Goal: Task Accomplishment & Management: Use online tool/utility

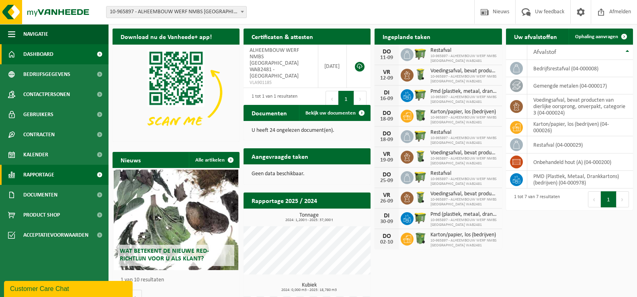
click at [43, 176] on span "Rapportage" at bounding box center [38, 175] width 31 height 20
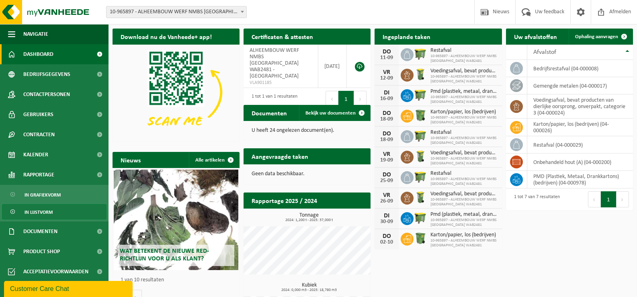
click at [45, 212] on span "In lijstvorm" at bounding box center [39, 212] width 28 height 15
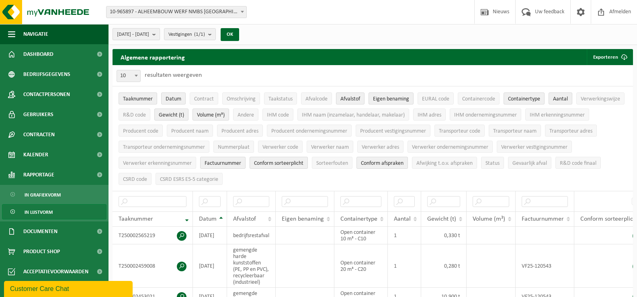
click at [160, 34] on button "[DATE] - [DATE]" at bounding box center [136, 34] width 47 height 12
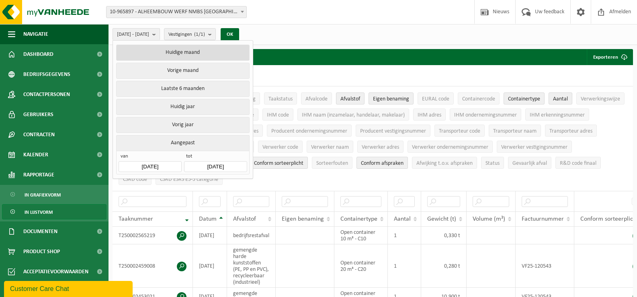
click at [173, 53] on button "Huidige maand" at bounding box center [182, 53] width 133 height 16
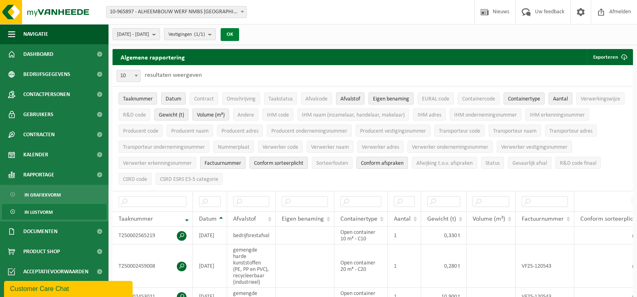
click at [239, 39] on button "OK" at bounding box center [230, 34] width 18 height 13
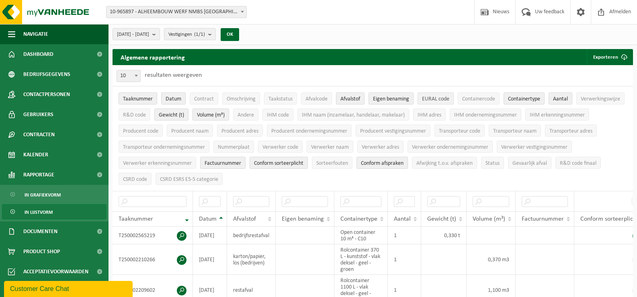
click at [433, 99] on span "EURAL code" at bounding box center [435, 99] width 27 height 6
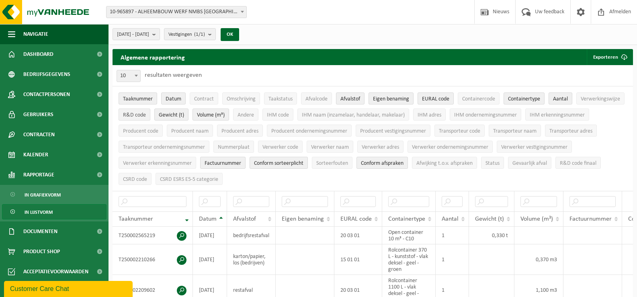
click at [141, 114] on span "R&D code" at bounding box center [134, 115] width 23 height 6
click at [215, 162] on span "Factuurnummer" at bounding box center [223, 163] width 37 height 6
click at [147, 97] on span "Taaknummer" at bounding box center [138, 99] width 30 height 6
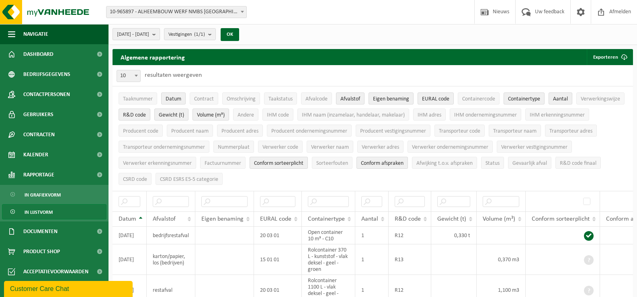
click at [160, 32] on b "submit" at bounding box center [155, 34] width 7 height 11
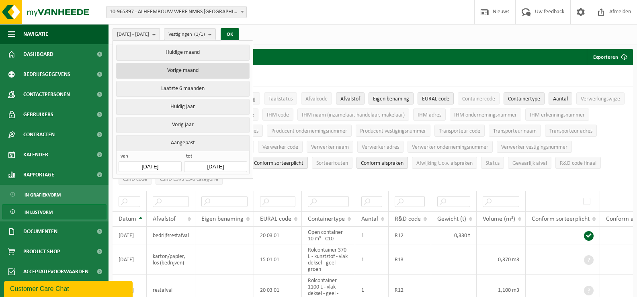
click at [198, 72] on button "Vorige maand" at bounding box center [182, 71] width 133 height 16
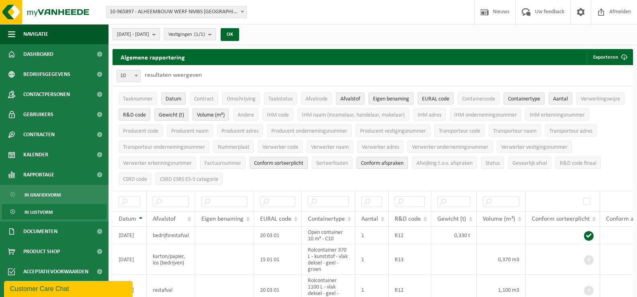
click at [240, 32] on div "2025-08-01 - 2025-08-31 Huidige maand Vorige maand Laatste 6 maanden Huidig jaa…" at bounding box center [178, 34] width 139 height 17
click at [239, 33] on button "OK" at bounding box center [230, 34] width 18 height 13
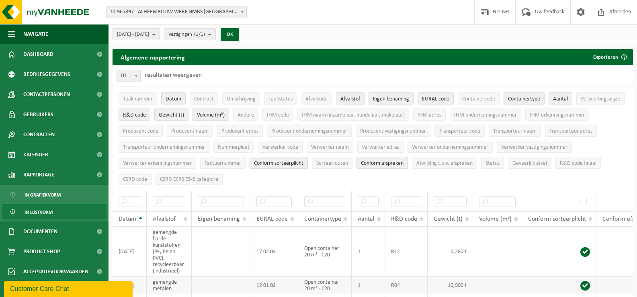
scroll to position [121, 0]
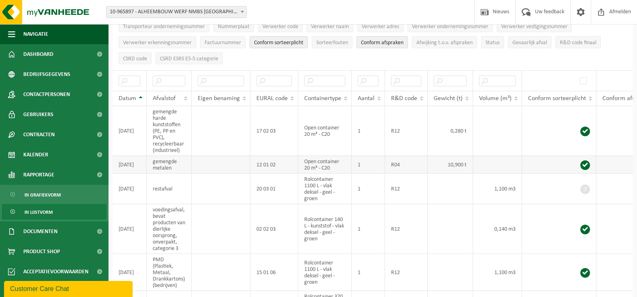
click at [181, 160] on td "gemengde metalen" at bounding box center [169, 165] width 45 height 18
click at [173, 165] on td "gemengde metalen" at bounding box center [169, 165] width 45 height 18
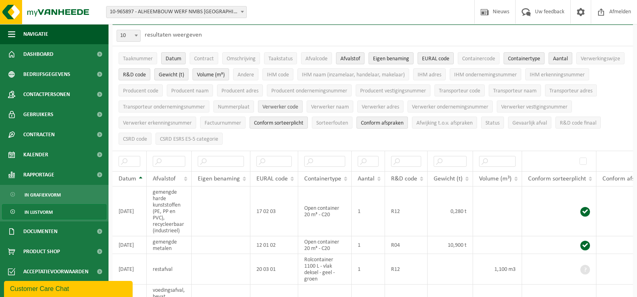
scroll to position [0, 0]
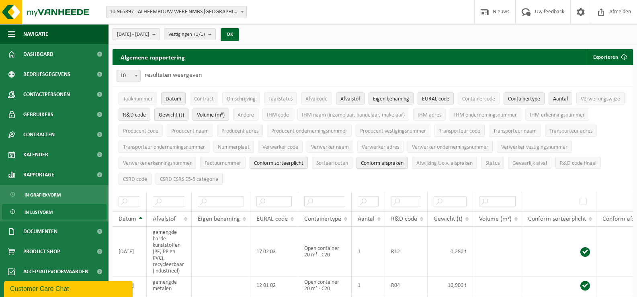
click at [160, 32] on b "submit" at bounding box center [155, 34] width 7 height 11
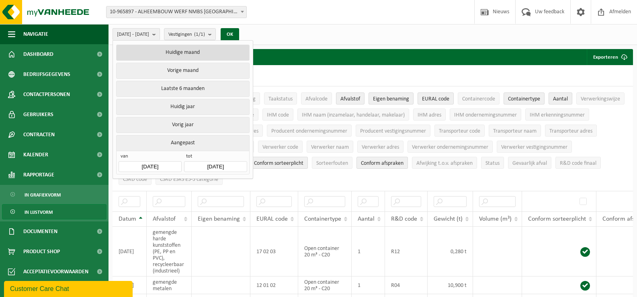
click at [153, 55] on button "Huidige maand" at bounding box center [182, 53] width 133 height 16
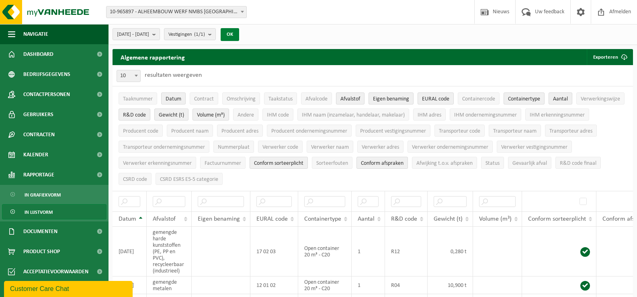
click at [239, 31] on button "OK" at bounding box center [230, 34] width 18 height 13
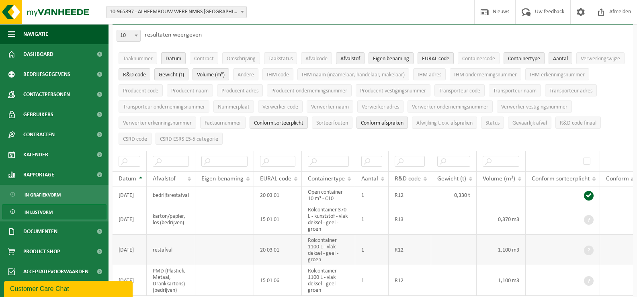
scroll to position [80, 0]
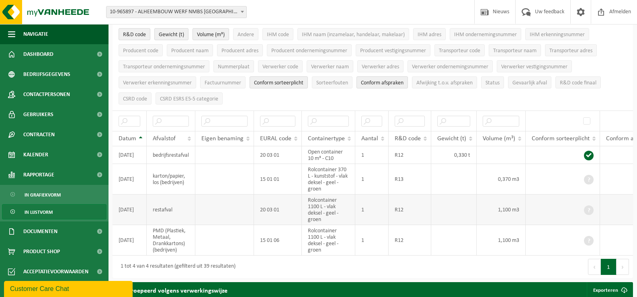
click at [306, 205] on td "Rolcontainer 1100 L - vlak deksel - geel - groen" at bounding box center [328, 210] width 53 height 31
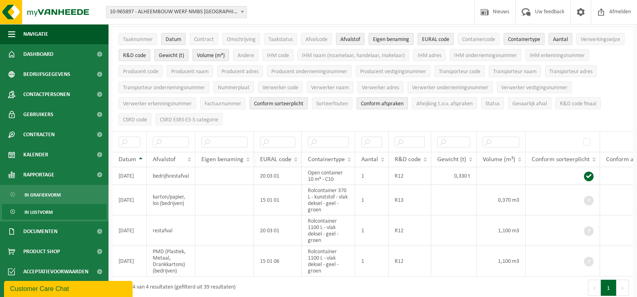
scroll to position [0, 0]
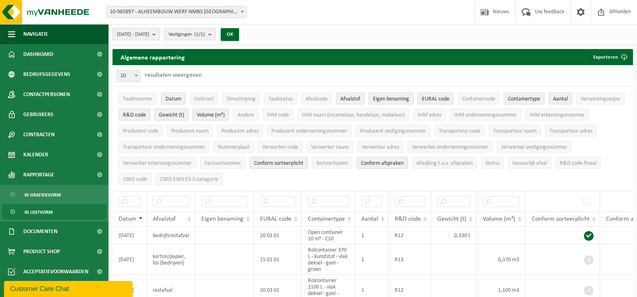
click at [160, 33] on b "submit" at bounding box center [155, 34] width 7 height 11
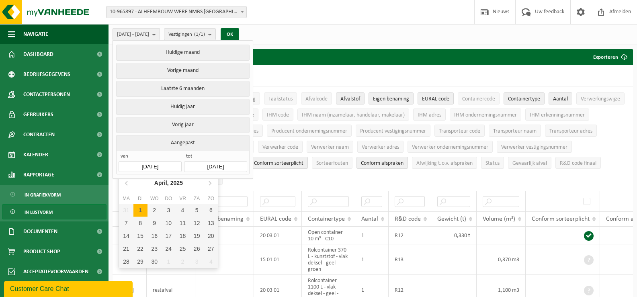
click at [169, 161] on input "2025-09-01" at bounding box center [150, 166] width 63 height 11
click at [128, 183] on icon at bounding box center [127, 182] width 13 height 13
click at [125, 183] on icon at bounding box center [126, 183] width 2 height 4
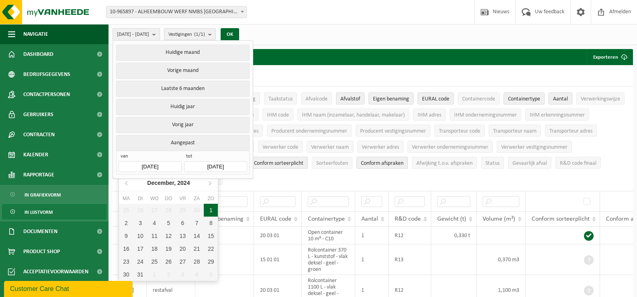
click at [210, 211] on div "1" at bounding box center [211, 210] width 14 height 13
type input "2024-12-01"
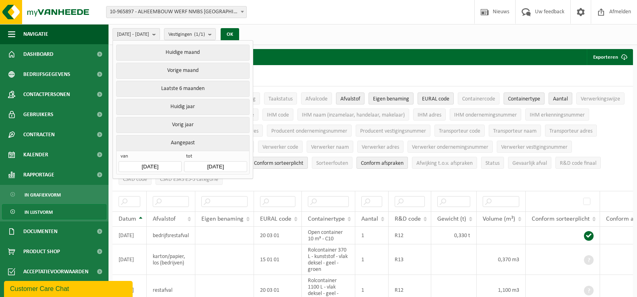
click at [216, 164] on input "[DATE]" at bounding box center [215, 166] width 63 height 11
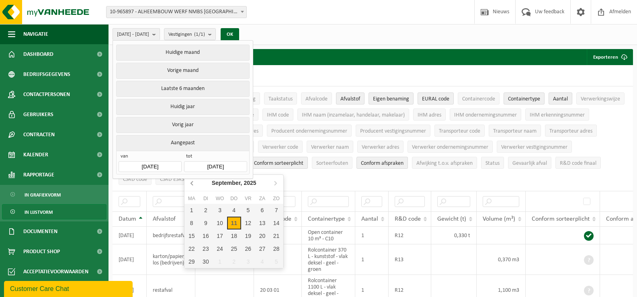
click at [191, 183] on icon at bounding box center [192, 183] width 2 height 4
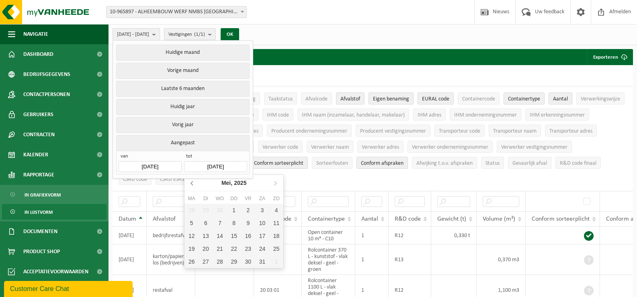
click at [191, 183] on icon at bounding box center [192, 183] width 2 height 4
click at [206, 273] on div "31" at bounding box center [206, 274] width 14 height 13
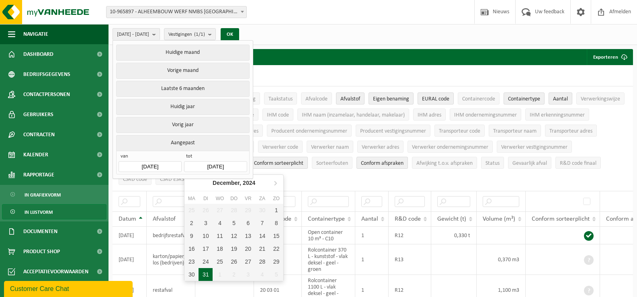
type input "2024-12-31"
type input "2024-12-01"
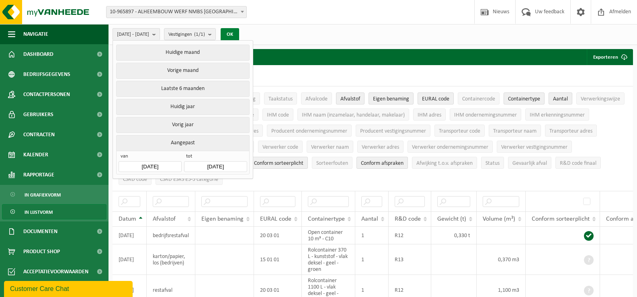
click at [239, 32] on button "OK" at bounding box center [230, 34] width 18 height 13
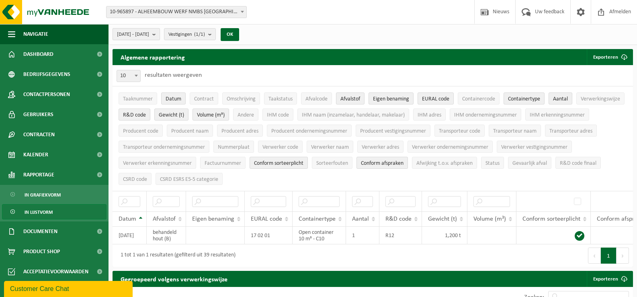
click at [160, 33] on b "submit" at bounding box center [155, 34] width 7 height 11
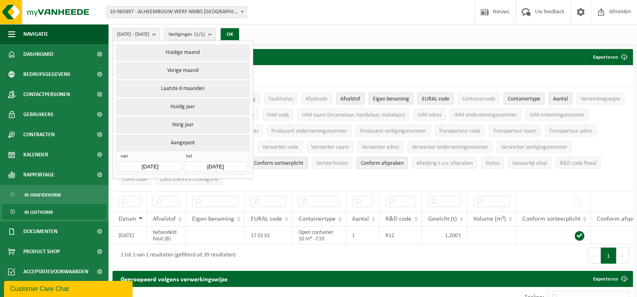
click at [170, 158] on span "van" at bounding box center [150, 157] width 63 height 8
click at [170, 164] on input "2024-12-01" at bounding box center [150, 166] width 63 height 11
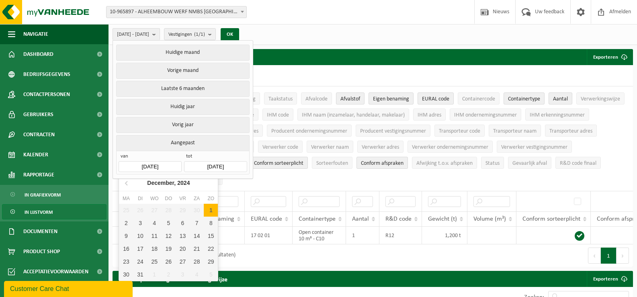
click at [196, 184] on nav "December, 2024" at bounding box center [168, 183] width 99 height 16
click at [127, 181] on icon at bounding box center [127, 182] width 13 height 13
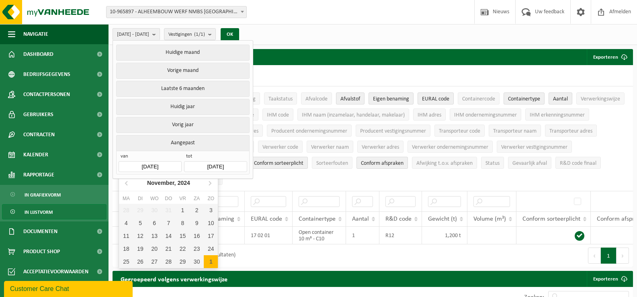
click at [207, 181] on icon at bounding box center [209, 182] width 13 height 13
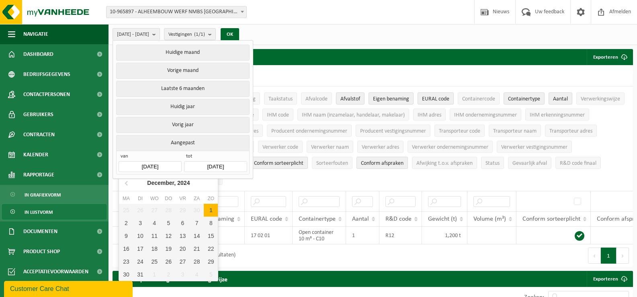
click at [207, 181] on nav "December, 2024" at bounding box center [168, 183] width 99 height 16
click at [166, 165] on input "2024-12-01" at bounding box center [150, 166] width 63 height 11
drag, startPoint x: 166, startPoint y: 164, endPoint x: 131, endPoint y: 164, distance: 35.8
click at [131, 164] on input "2024-12-01" at bounding box center [150, 166] width 63 height 11
click at [195, 106] on button "Huidig jaar" at bounding box center [182, 107] width 133 height 16
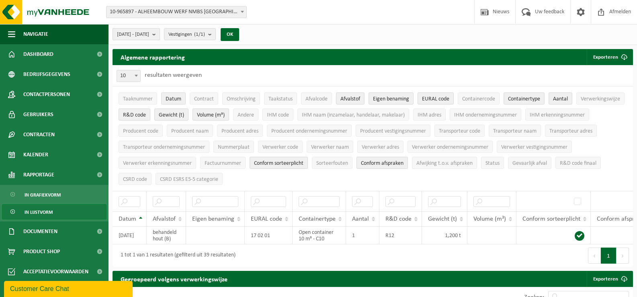
click at [160, 31] on b "submit" at bounding box center [155, 34] width 7 height 11
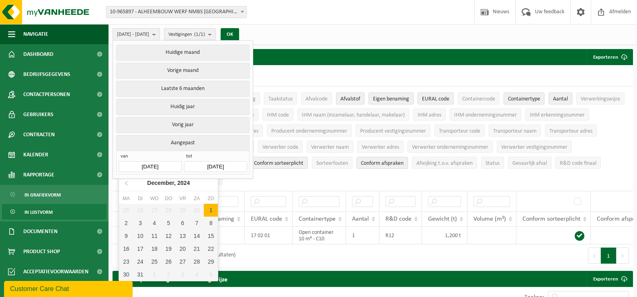
click at [164, 162] on input "2025-01-01" at bounding box center [150, 166] width 63 height 11
click at [190, 103] on button "Huidig jaar" at bounding box center [182, 107] width 133 height 16
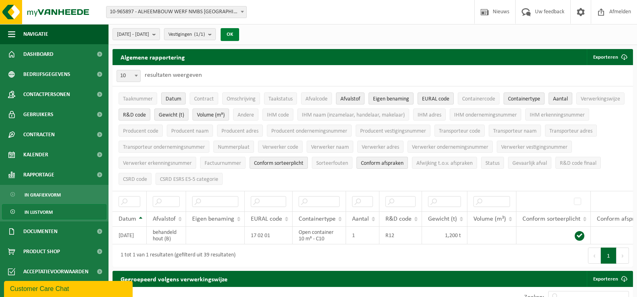
click at [239, 31] on button "OK" at bounding box center [230, 34] width 18 height 13
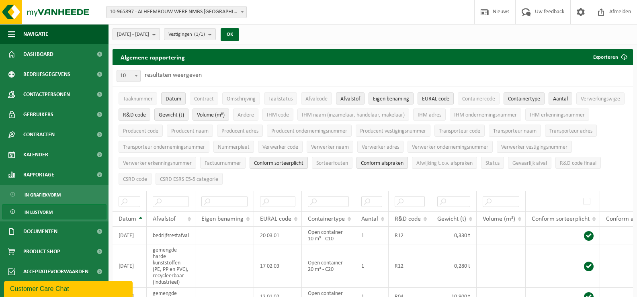
click at [160, 36] on button "2025-01-01 - 2025-09-11" at bounding box center [136, 34] width 47 height 12
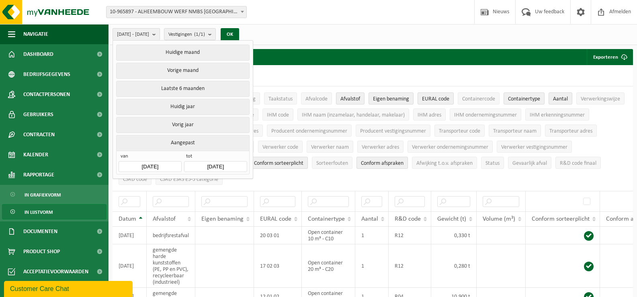
click at [178, 157] on span "van" at bounding box center [150, 157] width 63 height 8
click at [174, 162] on input "2025-01-01" at bounding box center [150, 166] width 63 height 11
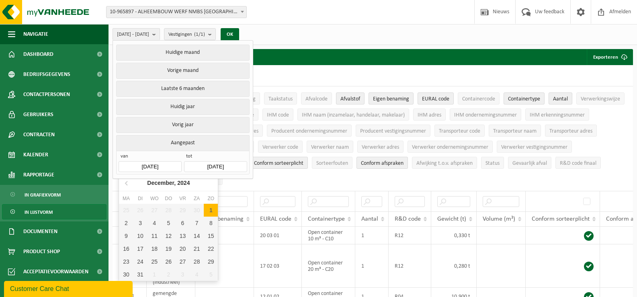
click at [207, 182] on nav "December, 2024" at bounding box center [168, 183] width 99 height 16
click at [207, 183] on nav "December, 2024" at bounding box center [168, 183] width 99 height 16
click at [208, 183] on nav "December, 2024" at bounding box center [168, 183] width 99 height 16
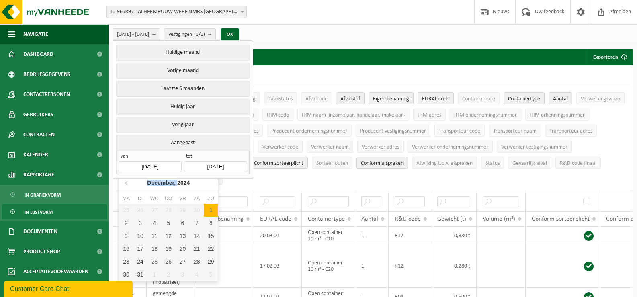
click at [208, 183] on nav "December, 2024" at bounding box center [168, 183] width 99 height 16
click at [163, 183] on div "December, 2024" at bounding box center [168, 182] width 49 height 13
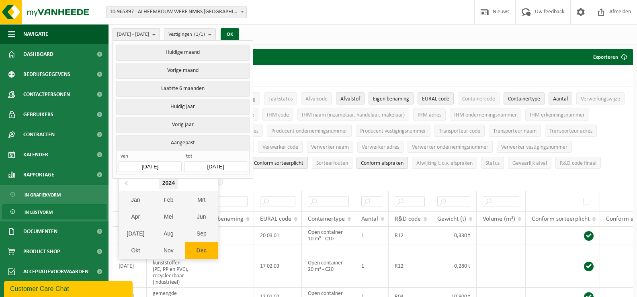
click at [167, 184] on div "2024" at bounding box center [168, 182] width 19 height 13
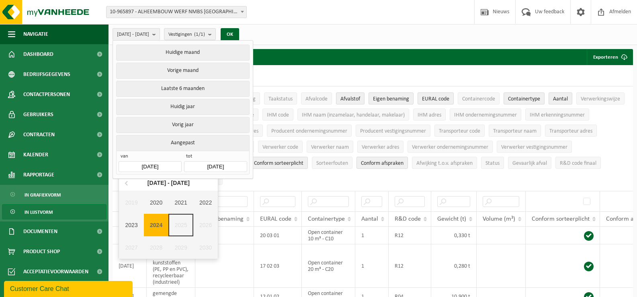
click at [182, 226] on div "2019 2020 2021 2022 2023 2024 2025 2026 2027 2028 2029 2030" at bounding box center [168, 225] width 99 height 68
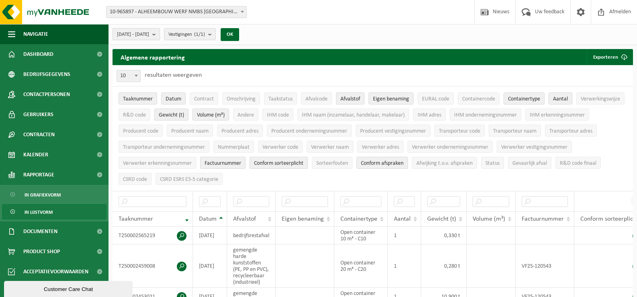
click at [160, 33] on b "submit" at bounding box center [155, 34] width 7 height 11
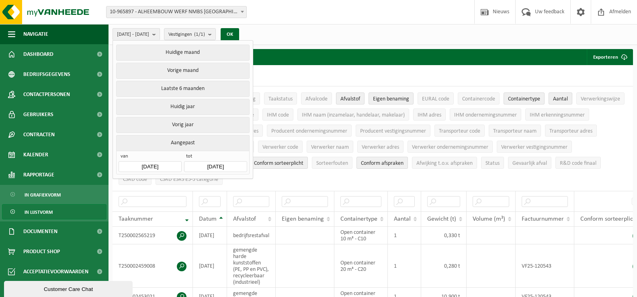
click at [176, 164] on input "[DATE]" at bounding box center [150, 166] width 63 height 11
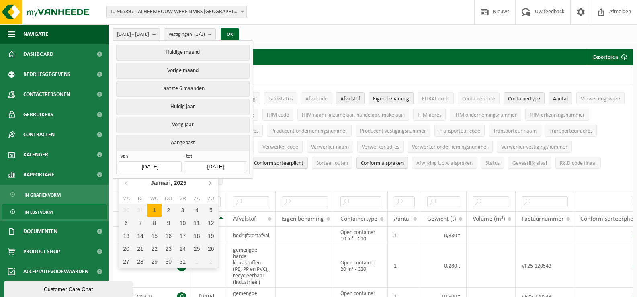
click at [208, 183] on icon at bounding box center [209, 182] width 13 height 13
click at [143, 211] on div "1" at bounding box center [140, 210] width 14 height 13
type input "[DATE]"
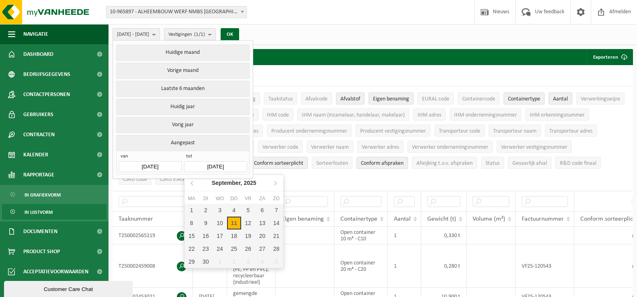
click at [222, 161] on input "[DATE]" at bounding box center [215, 166] width 63 height 11
click at [190, 184] on icon at bounding box center [192, 182] width 13 height 13
click at [191, 184] on icon at bounding box center [192, 182] width 13 height 13
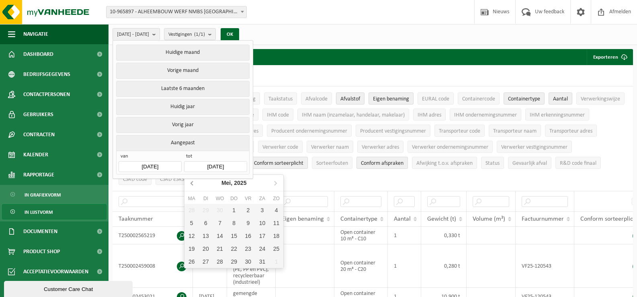
click at [194, 183] on icon at bounding box center [192, 182] width 13 height 13
click at [219, 264] on div "30" at bounding box center [220, 261] width 14 height 13
type input "[DATE]"
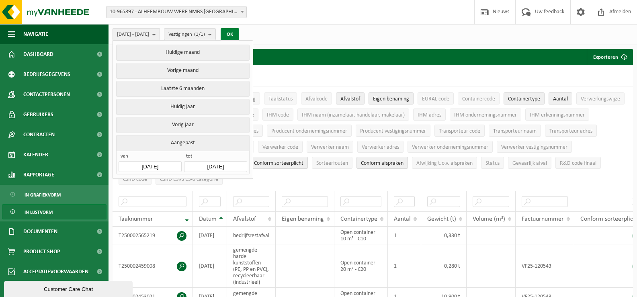
click at [239, 30] on button "OK" at bounding box center [230, 34] width 18 height 13
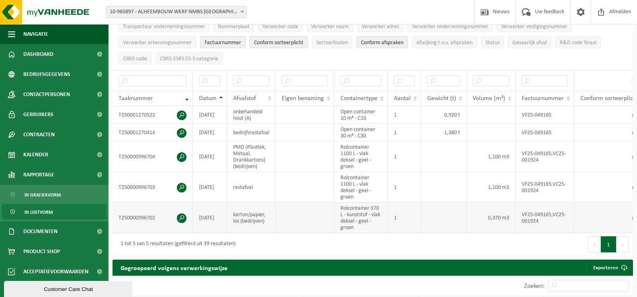
scroll to position [40, 0]
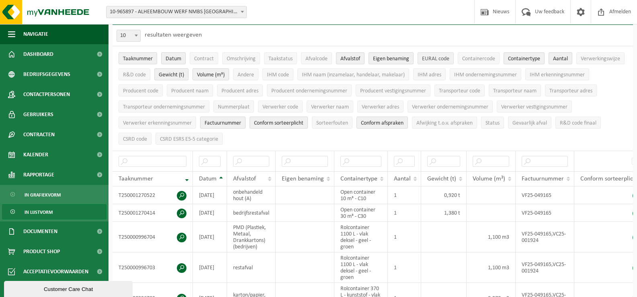
click at [439, 56] on span "EURAL code" at bounding box center [435, 59] width 27 height 6
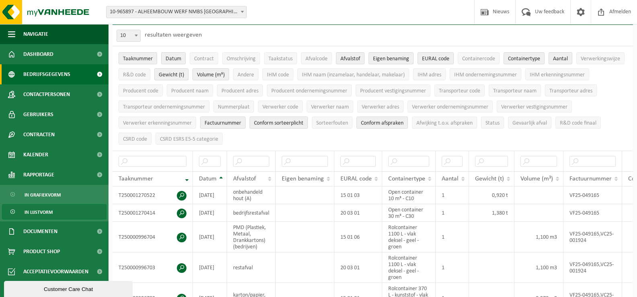
click at [97, 72] on span at bounding box center [99, 74] width 18 height 20
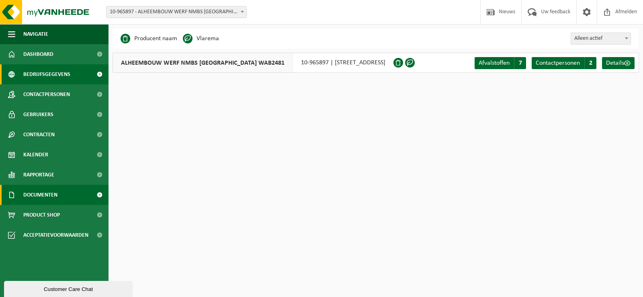
click at [41, 193] on span "Documenten" at bounding box center [40, 195] width 34 height 20
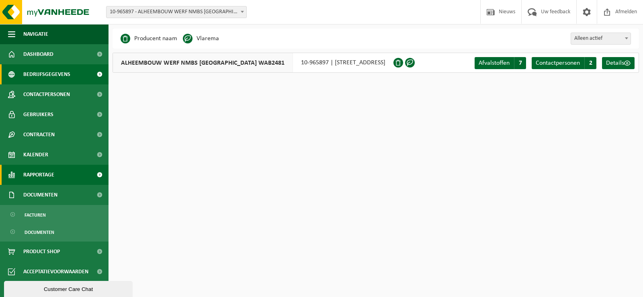
click at [41, 174] on span "Rapportage" at bounding box center [38, 175] width 31 height 20
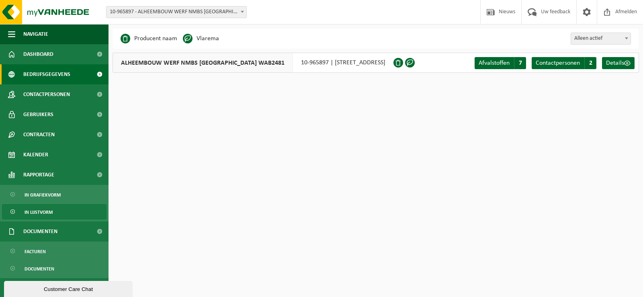
click at [39, 210] on span "In lijstvorm" at bounding box center [39, 212] width 28 height 15
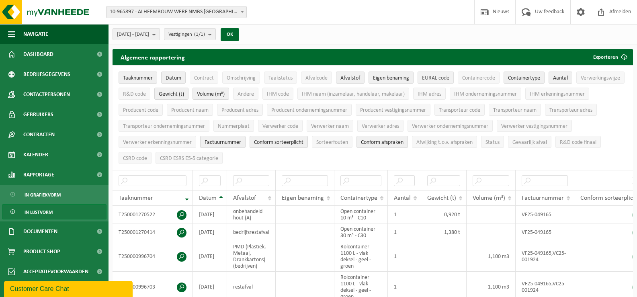
click at [431, 76] on span "EURAL code" at bounding box center [435, 78] width 27 height 6
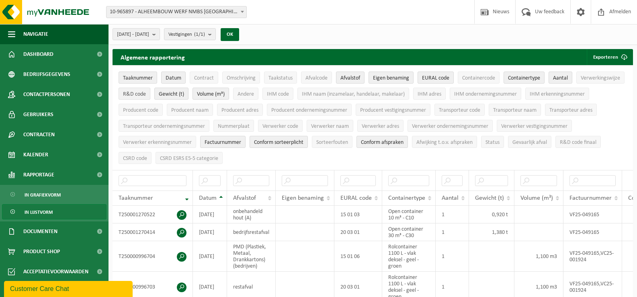
click at [139, 94] on span "R&D code" at bounding box center [134, 94] width 23 height 6
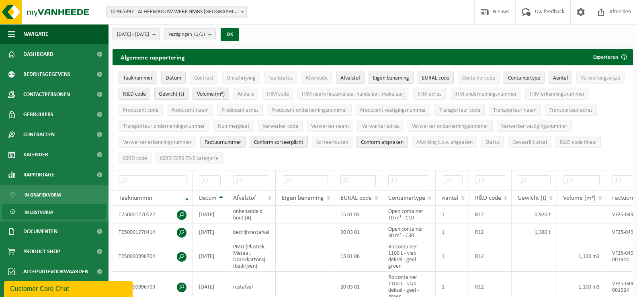
click at [160, 34] on b "submit" at bounding box center [155, 34] width 7 height 11
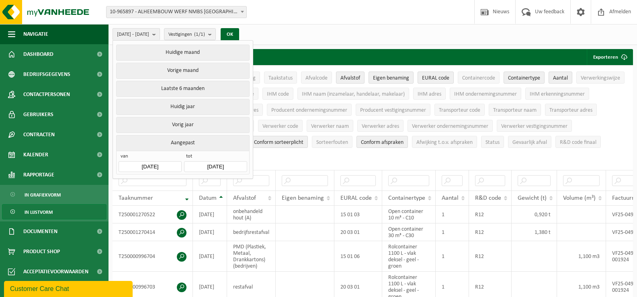
click at [166, 163] on input "[DATE]" at bounding box center [150, 166] width 63 height 11
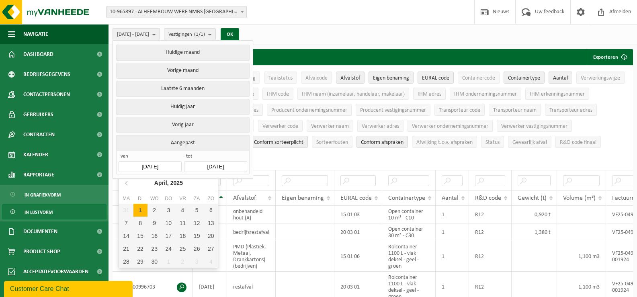
click at [155, 163] on input "[DATE]" at bounding box center [150, 166] width 63 height 11
click at [159, 184] on div "[DATE]" at bounding box center [168, 182] width 35 height 13
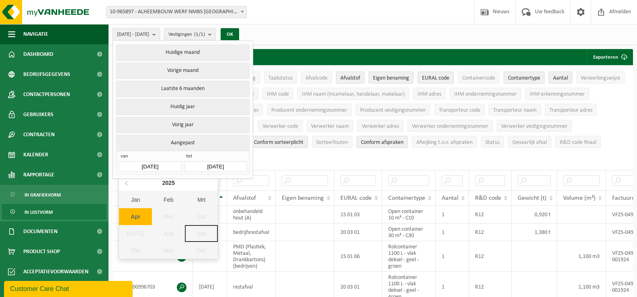
click at [158, 219] on div "Jan Feb Mrt Apr Mei Jun [DATE] Aug Sep Okt Nov Dec" at bounding box center [168, 225] width 99 height 68
click at [167, 216] on div "Jan Feb Mrt Apr Mei Jun [DATE] Aug Sep Okt Nov Dec" at bounding box center [168, 225] width 99 height 68
click at [187, 88] on button "Laatste 6 maanden" at bounding box center [182, 89] width 133 height 16
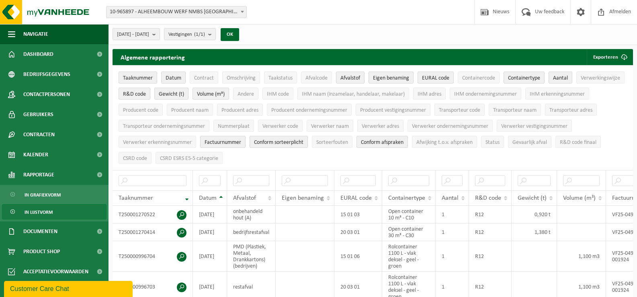
drag, startPoint x: 249, startPoint y: 33, endPoint x: 253, endPoint y: 58, distance: 25.6
click at [239, 33] on button "OK" at bounding box center [230, 34] width 18 height 13
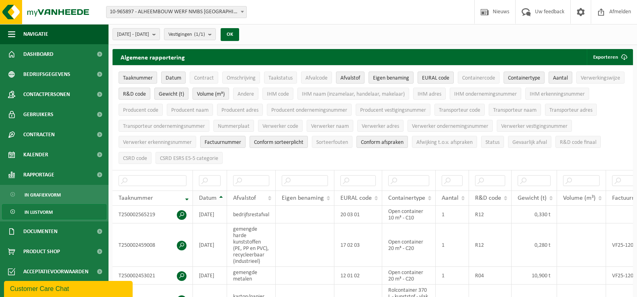
click at [219, 192] on th "Datum" at bounding box center [210, 198] width 34 height 15
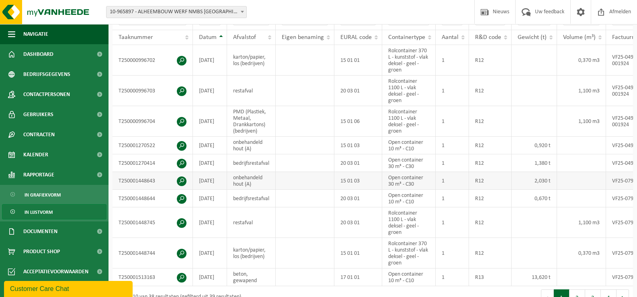
scroll to position [201, 0]
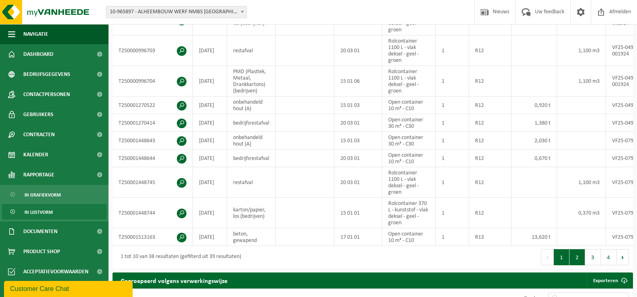
click at [582, 260] on button "2" at bounding box center [578, 257] width 16 height 16
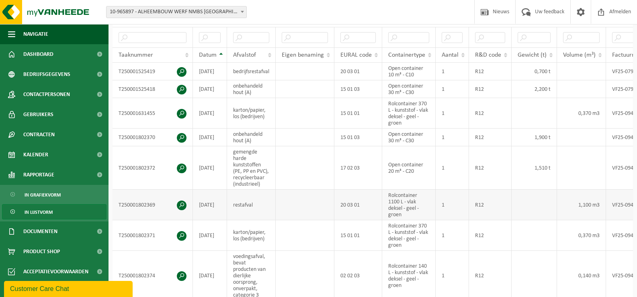
scroll to position [183, 0]
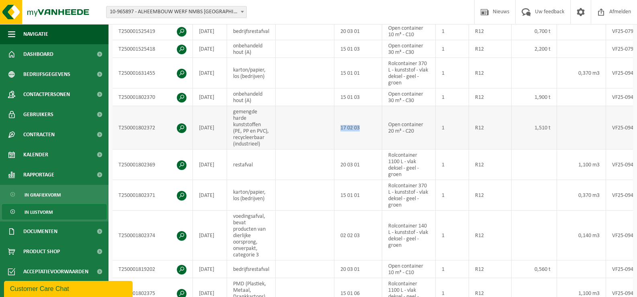
drag, startPoint x: 359, startPoint y: 125, endPoint x: 341, endPoint y: 125, distance: 17.7
click at [341, 125] on td "17 02 03" at bounding box center [358, 127] width 48 height 43
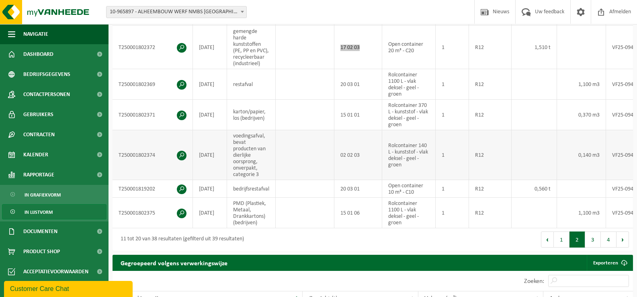
scroll to position [344, 0]
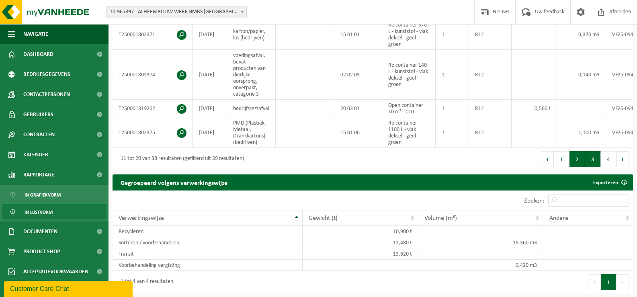
click at [587, 165] on button "3" at bounding box center [593, 159] width 16 height 16
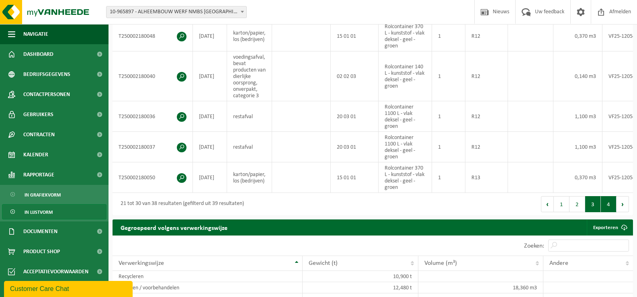
click at [604, 205] on button "4" at bounding box center [609, 204] width 16 height 16
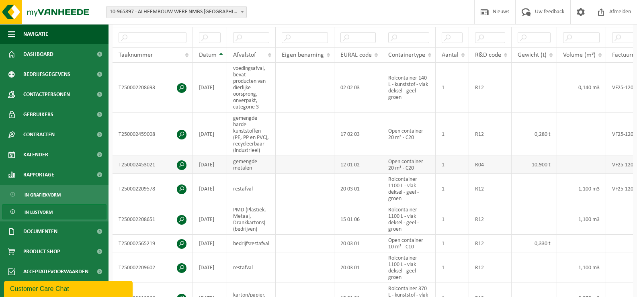
scroll to position [103, 0]
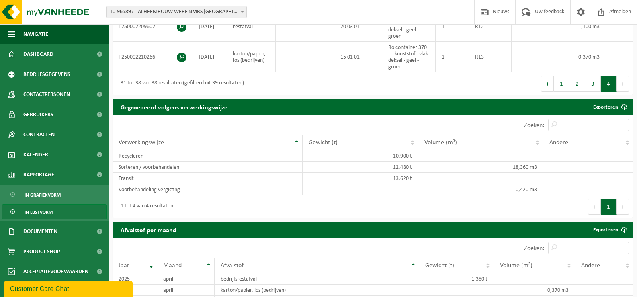
scroll to position [224, 0]
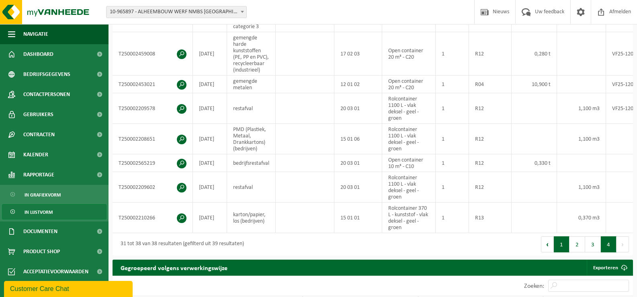
click at [562, 250] on button "1" at bounding box center [562, 244] width 16 height 16
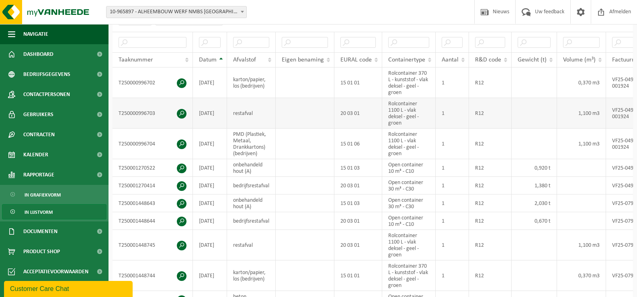
scroll to position [0, 0]
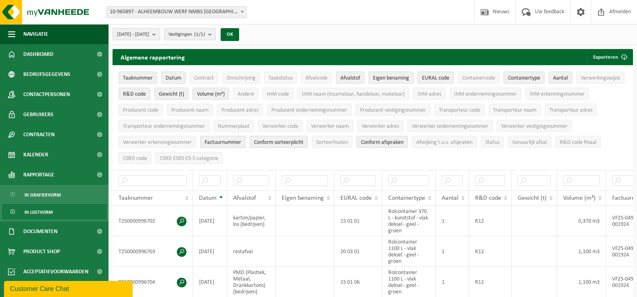
click at [220, 143] on span "Factuurnummer" at bounding box center [223, 142] width 37 height 6
click at [369, 140] on span "Conform afspraken" at bounding box center [382, 142] width 43 height 6
click at [602, 76] on span "Verwerkingswijze" at bounding box center [600, 78] width 39 height 6
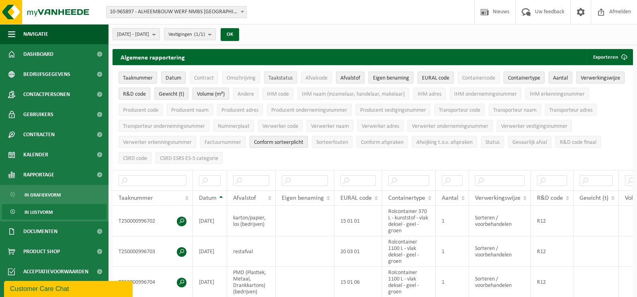
click at [276, 80] on span "Taakstatus" at bounding box center [281, 78] width 24 height 6
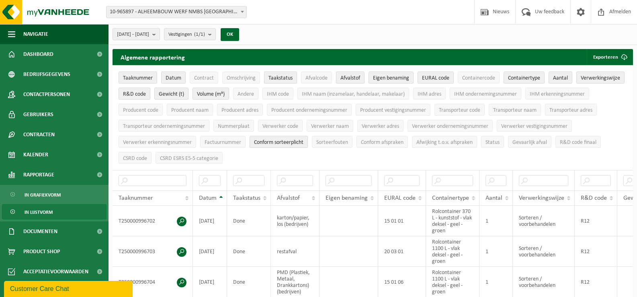
click at [281, 78] on span "Taakstatus" at bounding box center [281, 78] width 24 height 6
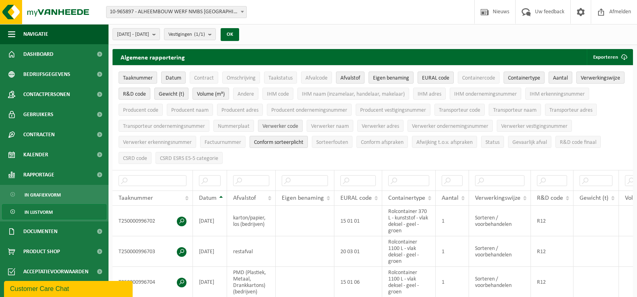
click at [290, 120] on button "Verwerker code" at bounding box center [280, 126] width 45 height 12
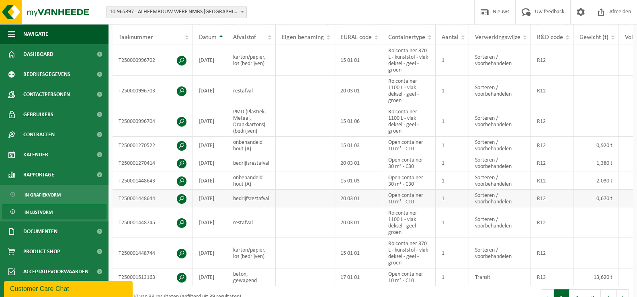
scroll to position [201, 0]
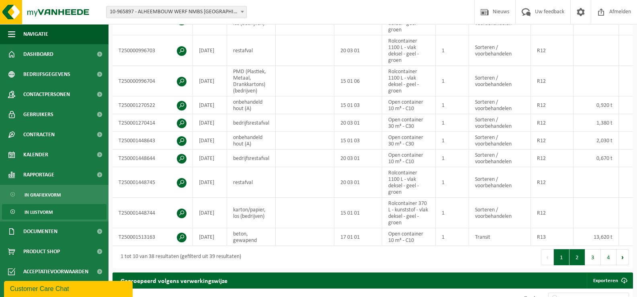
click at [576, 264] on button "2" at bounding box center [578, 257] width 16 height 16
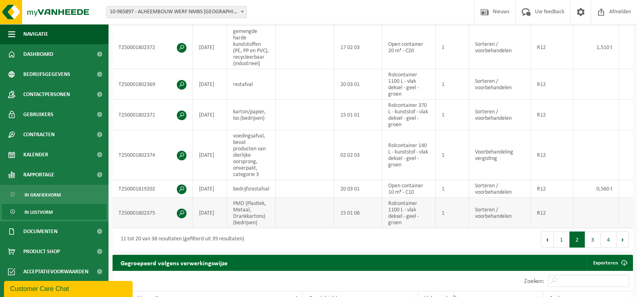
scroll to position [304, 0]
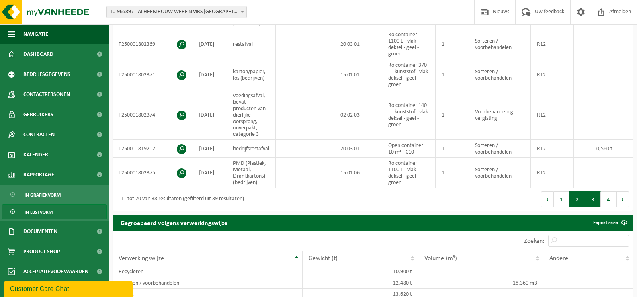
click at [589, 201] on button "3" at bounding box center [593, 199] width 16 height 16
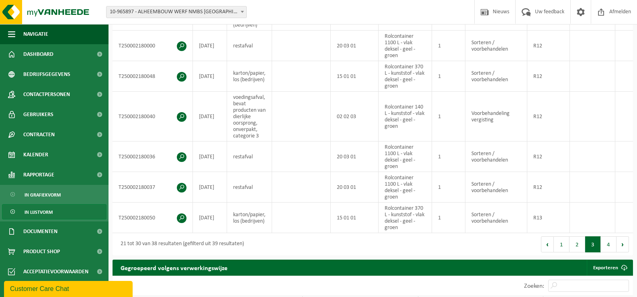
click at [609, 247] on button "4" at bounding box center [609, 244] width 16 height 16
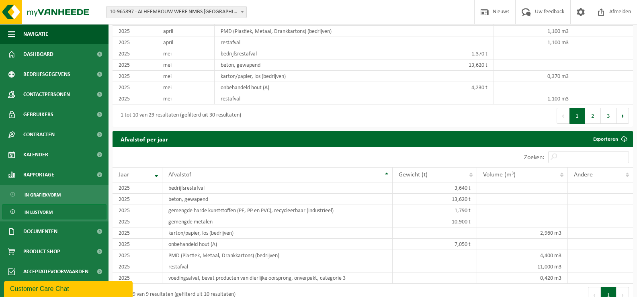
scroll to position [545, 0]
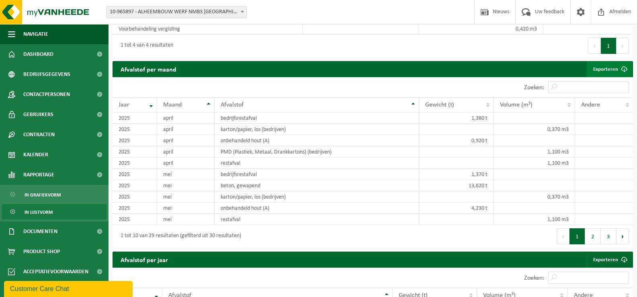
click at [595, 72] on link "Exporteren" at bounding box center [609, 69] width 45 height 16
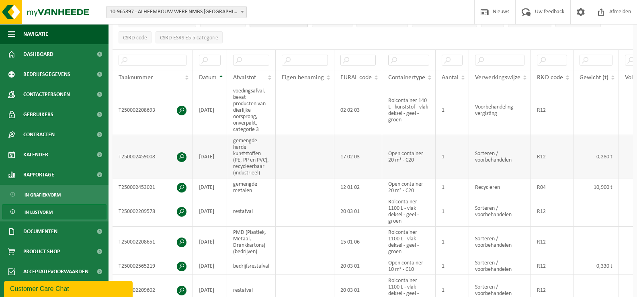
scroll to position [161, 0]
